Goal: Information Seeking & Learning: Learn about a topic

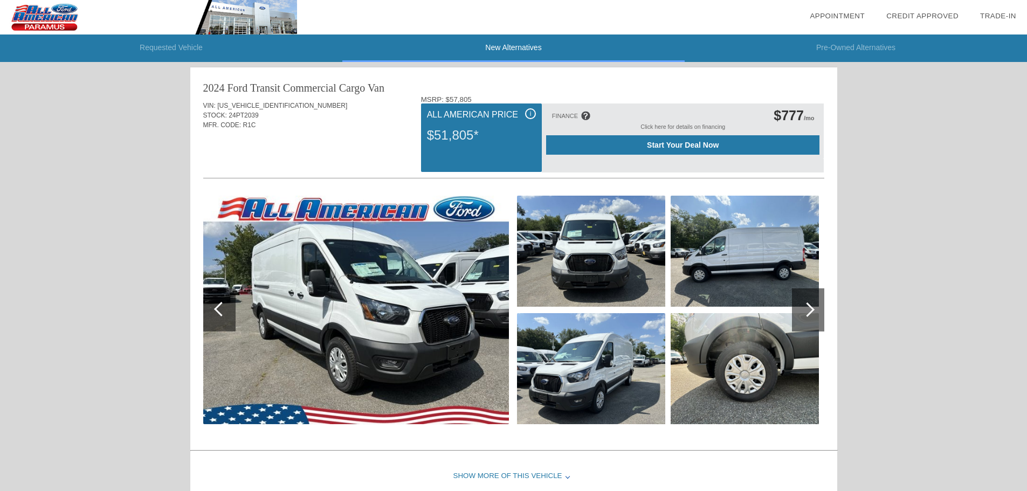
click at [45, 27] on img at bounding box center [148, 17] width 297 height 34
